Goal: Find specific page/section: Find specific page/section

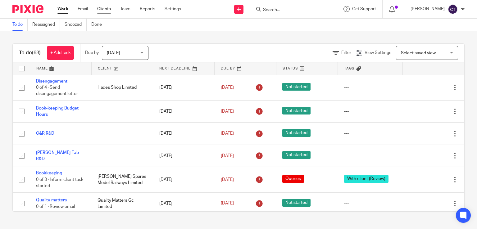
click at [108, 9] on link "Clients" at bounding box center [104, 9] width 14 height 6
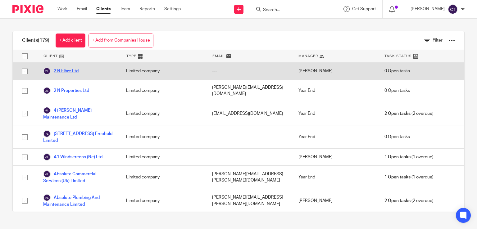
click at [74, 67] on link "2 N Fibre Ltd" at bounding box center [60, 70] width 35 height 7
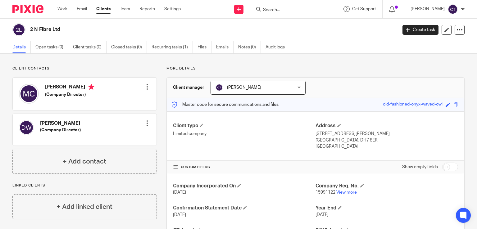
click at [351, 192] on link "View more" at bounding box center [347, 193] width 21 height 4
click at [462, 8] on div at bounding box center [463, 9] width 4 height 4
click at [430, 45] on span "Logout" at bounding box center [436, 43] width 14 height 4
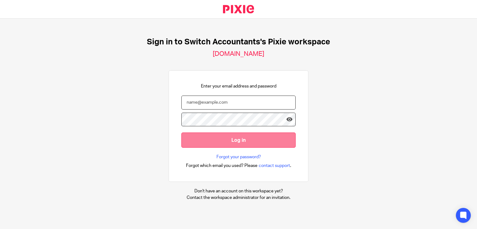
type input "switchacctax@gmail.com"
click at [204, 140] on input "Log in" at bounding box center [239, 140] width 114 height 15
